Goal: Task Accomplishment & Management: Complete application form

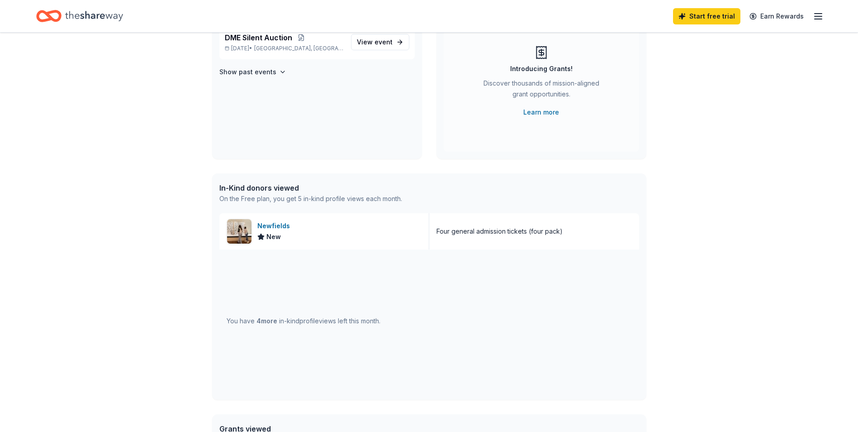
scroll to position [136, 0]
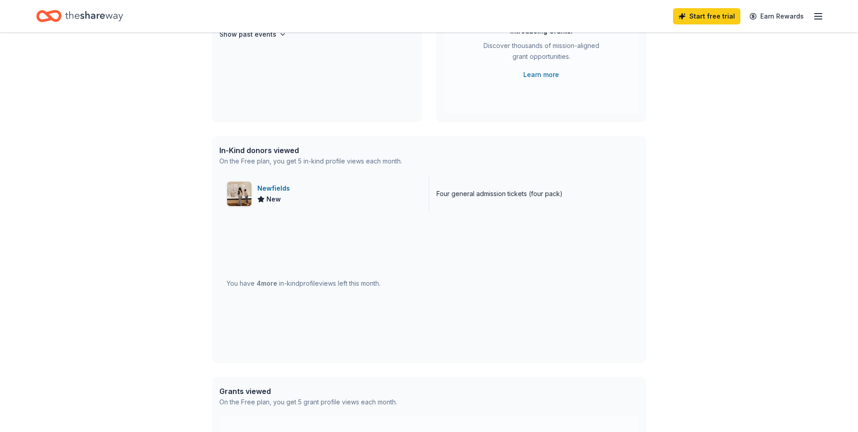
click at [268, 186] on div "Newfields" at bounding box center [275, 188] width 36 height 11
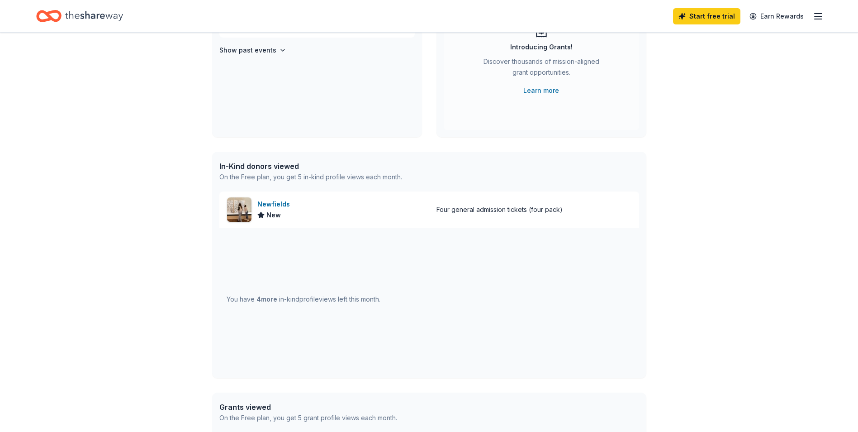
scroll to position [0, 0]
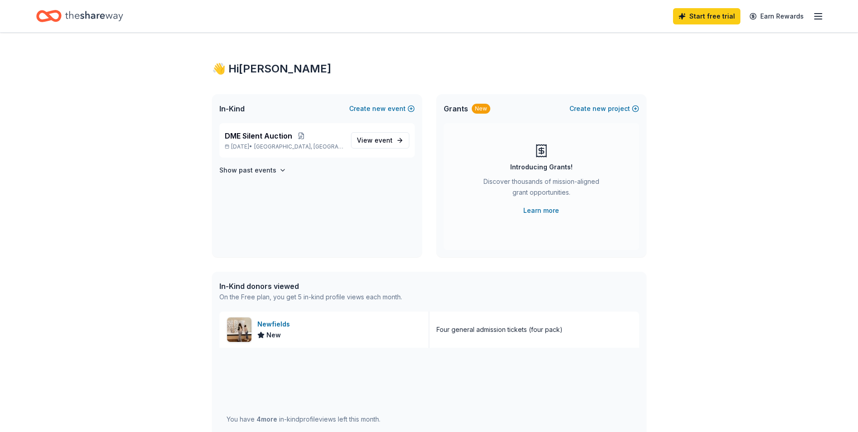
click at [91, 10] on icon "Home" at bounding box center [94, 16] width 58 height 19
click at [821, 19] on line "button" at bounding box center [818, 19] width 7 height 0
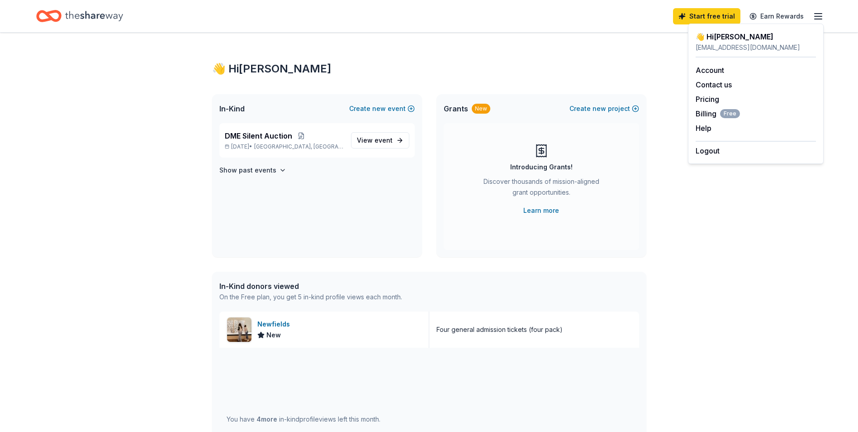
click at [695, 237] on div "👋 Hi [PERSON_NAME] In-Kind Create new event DME Silent Auction [DATE] • [GEOGRA…" at bounding box center [429, 348] width 858 height 631
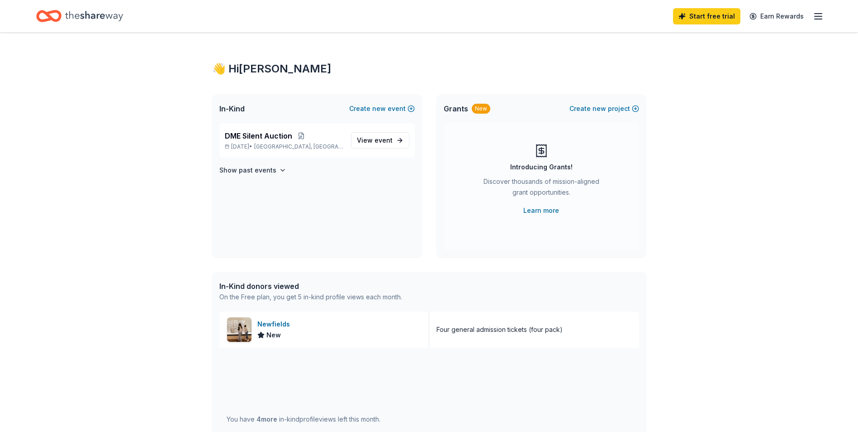
click at [278, 287] on div "In-Kind donors viewed" at bounding box center [310, 285] width 183 height 11
click at [255, 72] on div "👋 Hi Bethany" at bounding box center [429, 69] width 434 height 14
click at [817, 16] on line "button" at bounding box center [818, 16] width 7 height 0
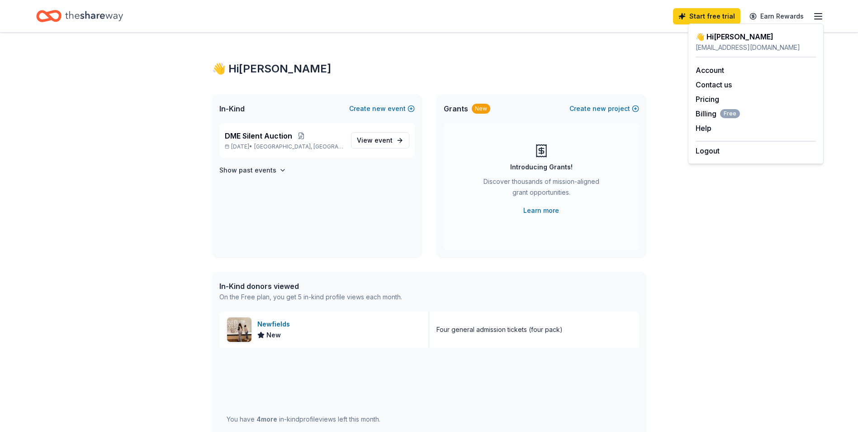
click at [427, 47] on div "👋 Hi Bethany In-Kind Create new event DME Silent Auction Dec 06, 2025 • Indiana…" at bounding box center [429, 348] width 463 height 631
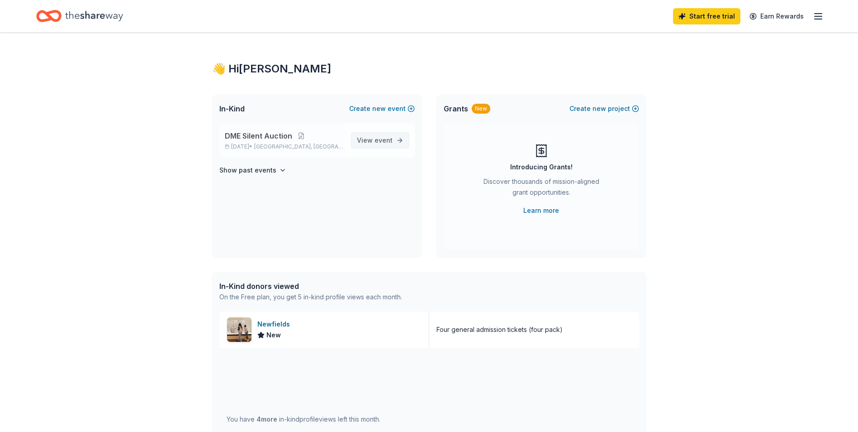
click at [371, 134] on link "View event" at bounding box center [380, 140] width 58 height 16
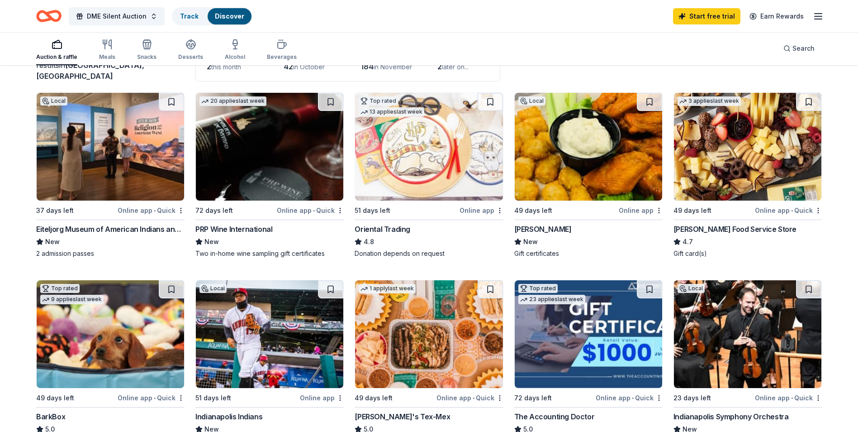
scroll to position [90, 0]
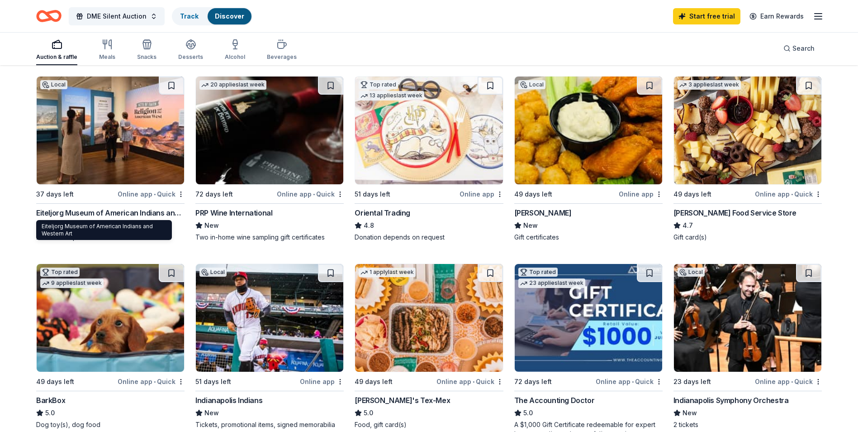
click at [112, 211] on div "Eiteljorg Museum of American Indians and Western Art" at bounding box center [110, 212] width 148 height 11
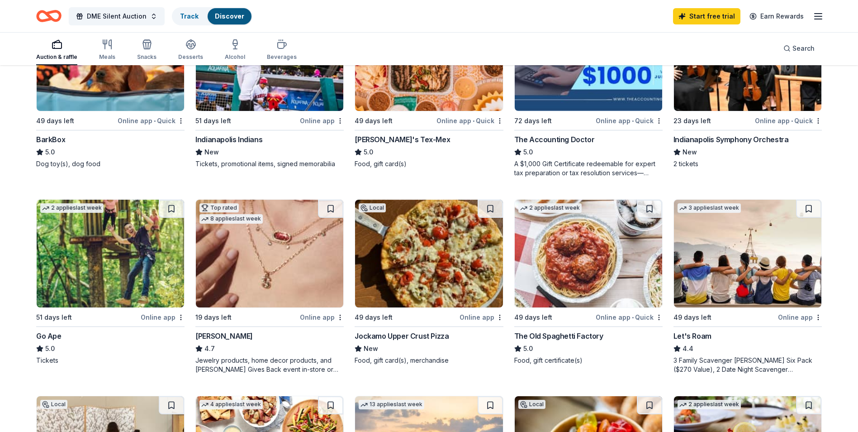
scroll to position [362, 0]
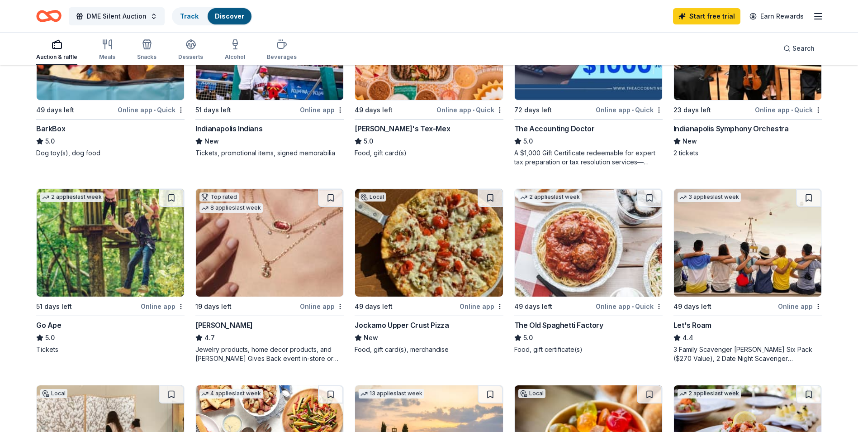
click at [51, 326] on div "Go Ape" at bounding box center [48, 324] width 25 height 11
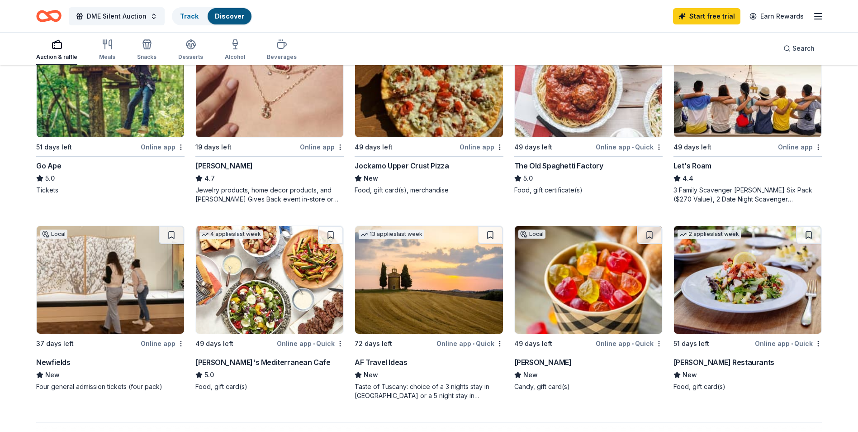
scroll to position [543, 0]
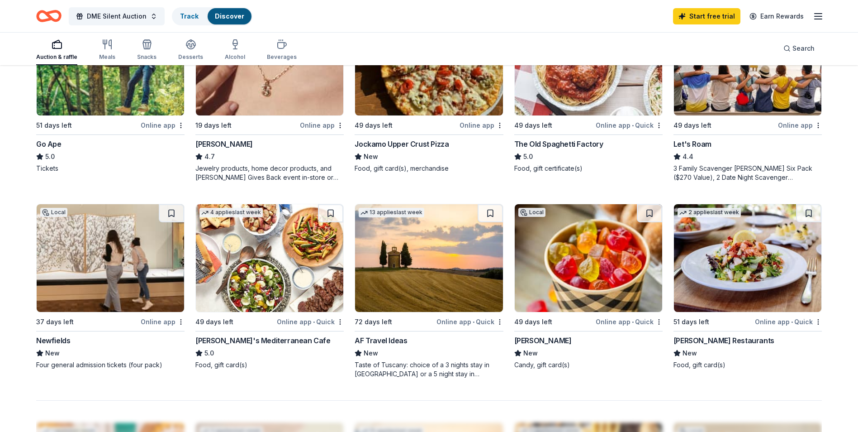
click at [539, 340] on div "[PERSON_NAME]" at bounding box center [542, 340] width 57 height 11
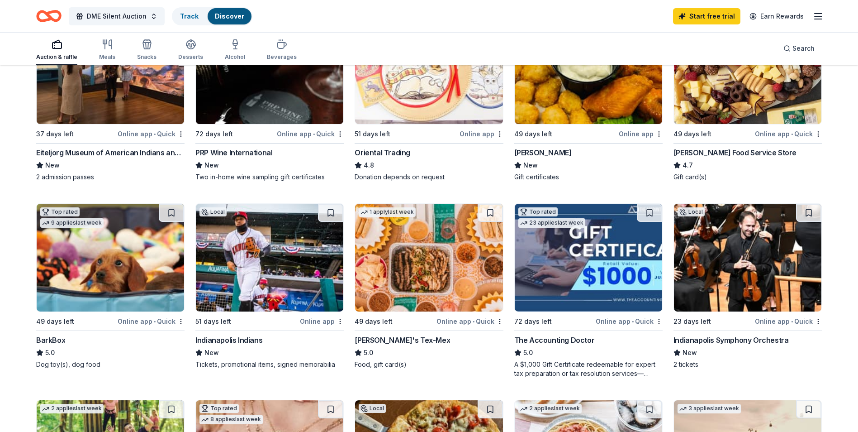
scroll to position [136, 0]
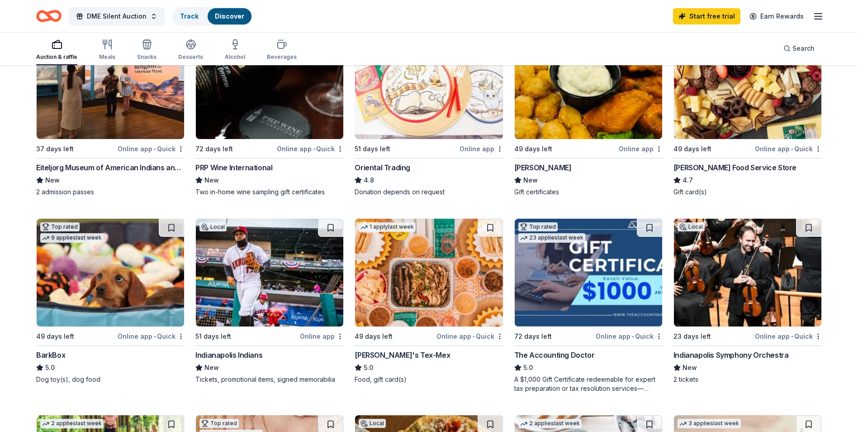
click at [774, 357] on div "Indianapolis Symphony Orchestra" at bounding box center [731, 354] width 115 height 11
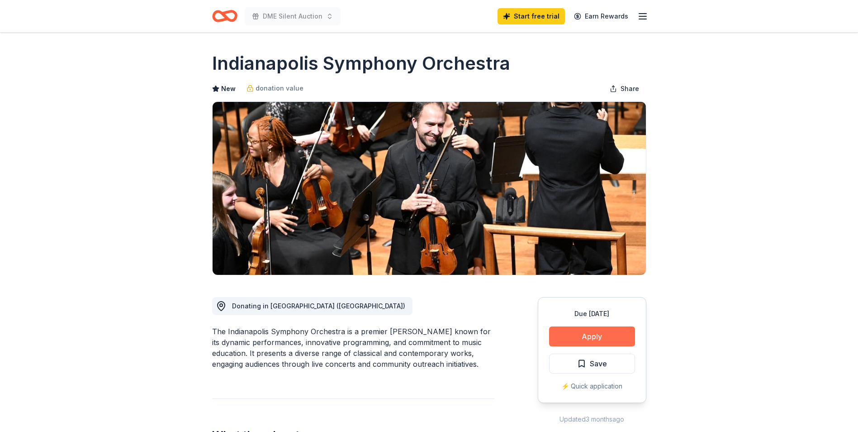
click at [622, 337] on button "Apply" at bounding box center [592, 336] width 86 height 20
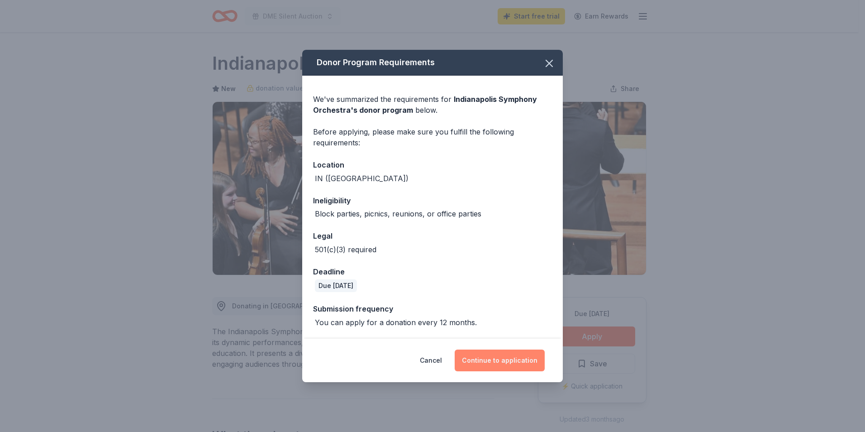
click at [497, 367] on button "Continue to application" at bounding box center [500, 360] width 90 height 22
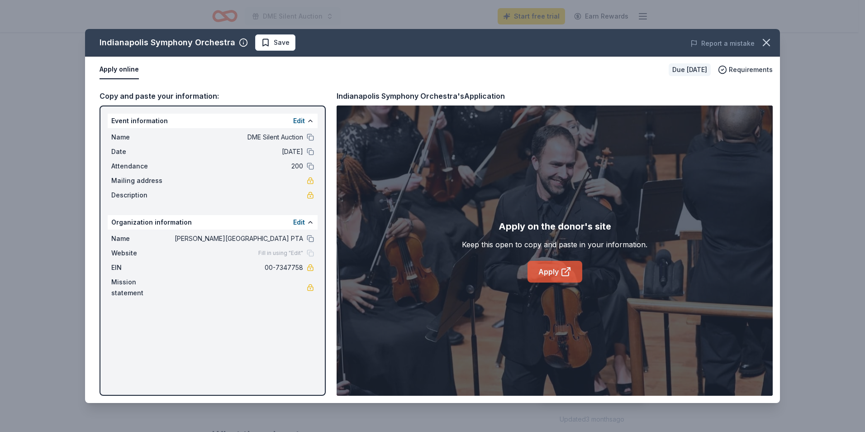
click at [550, 270] on link "Apply" at bounding box center [554, 272] width 55 height 22
